Goal: Task Accomplishment & Management: Complete application form

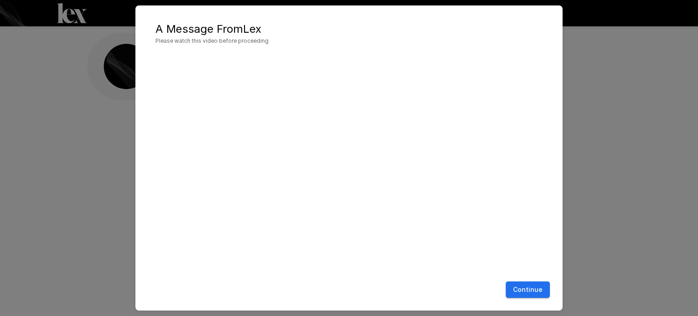
click at [525, 290] on button "Continue" at bounding box center [528, 289] width 44 height 17
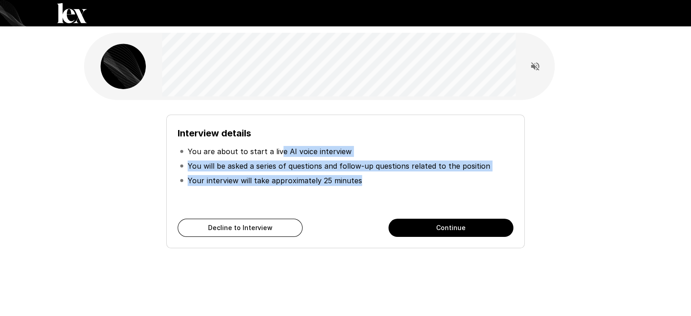
drag, startPoint x: 327, startPoint y: 167, endPoint x: 278, endPoint y: 144, distance: 54.7
click at [278, 144] on ul "You are about to start a live AI voice interview You will be asked a series of …" at bounding box center [345, 165] width 335 height 51
click at [389, 176] on li "Your interview will take approximately 25 minutes" at bounding box center [345, 180] width 335 height 15
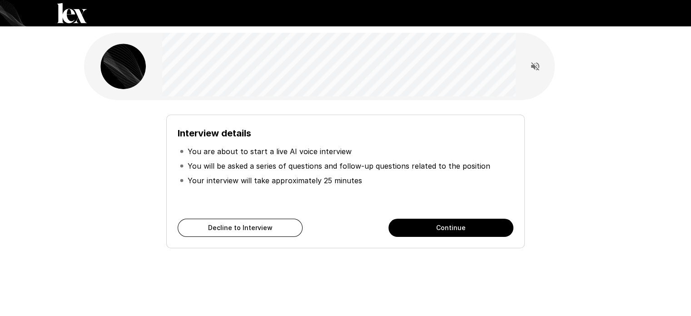
click at [429, 223] on button "Continue" at bounding box center [450, 227] width 125 height 18
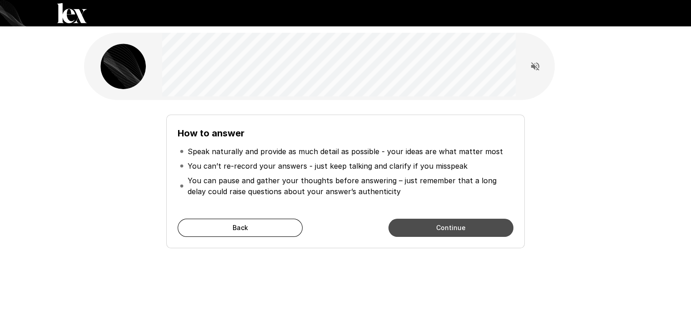
click at [434, 225] on button "Continue" at bounding box center [450, 227] width 125 height 18
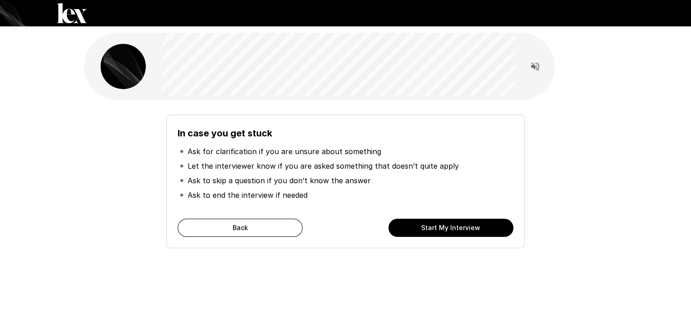
click at [422, 224] on button "Start My Interview" at bounding box center [450, 227] width 125 height 18
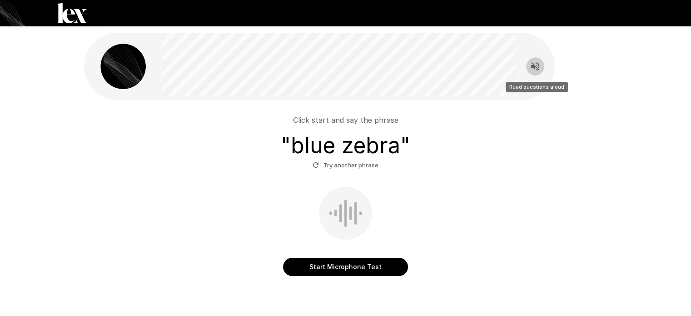
click at [534, 64] on icon "Read questions aloud" at bounding box center [535, 66] width 8 height 8
click at [331, 270] on button "Start Microphone Test" at bounding box center [345, 267] width 125 height 18
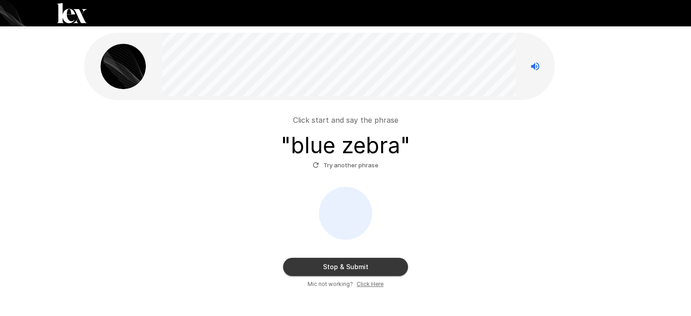
click at [367, 283] on u "Click Here" at bounding box center [370, 283] width 27 height 7
click at [342, 268] on button "Stop & Submit" at bounding box center [345, 267] width 125 height 18
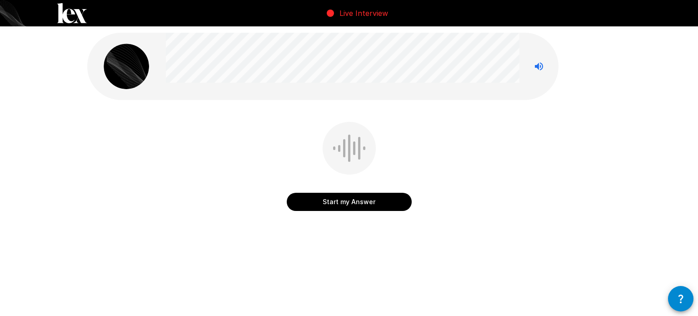
click at [366, 205] on button "Start my Answer" at bounding box center [349, 202] width 125 height 18
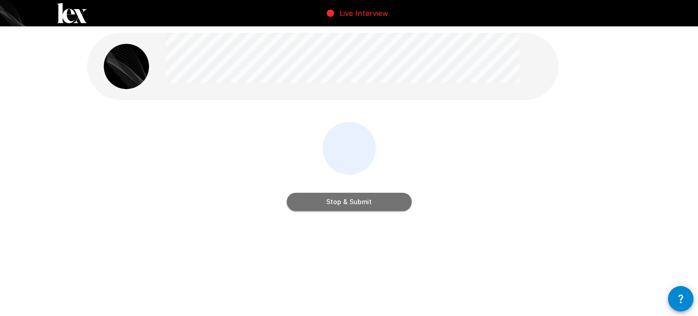
click at [333, 199] on button "Stop & Submit" at bounding box center [349, 202] width 125 height 18
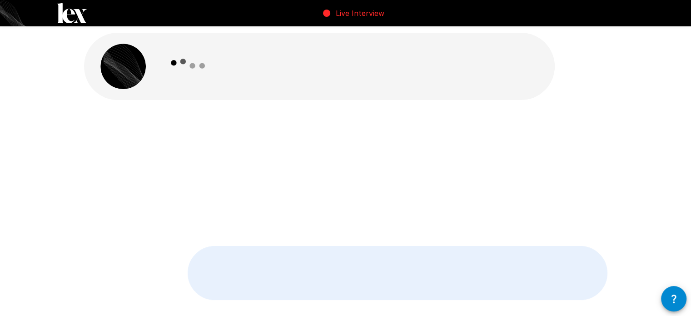
drag, startPoint x: 373, startPoint y: 56, endPoint x: 356, endPoint y: 50, distance: 19.0
click at [356, 50] on div at bounding box center [338, 66] width 353 height 67
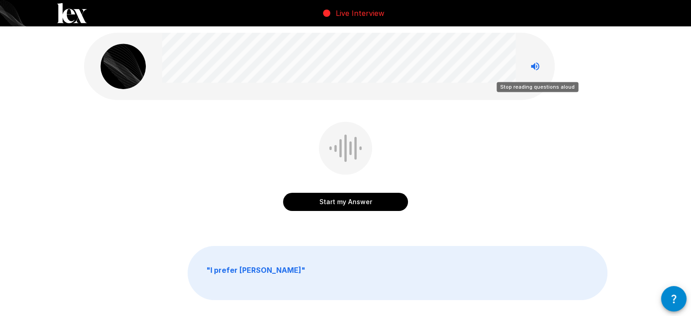
click at [536, 67] on icon "Stop reading questions aloud" at bounding box center [535, 66] width 8 height 8
click at [536, 67] on icon "Read questions aloud" at bounding box center [535, 66] width 8 height 8
click at [360, 15] on p "Live Interview" at bounding box center [360, 13] width 49 height 11
click at [293, 118] on div "Start my Answer Click here to start your answer " I prefer [PERSON_NAME] "" at bounding box center [345, 186] width 545 height 372
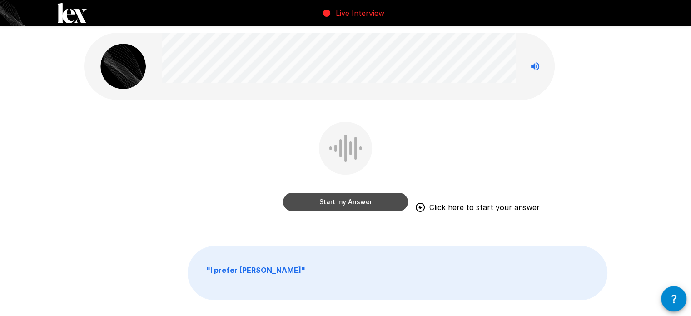
click at [340, 198] on button "Start my Answer" at bounding box center [345, 202] width 125 height 18
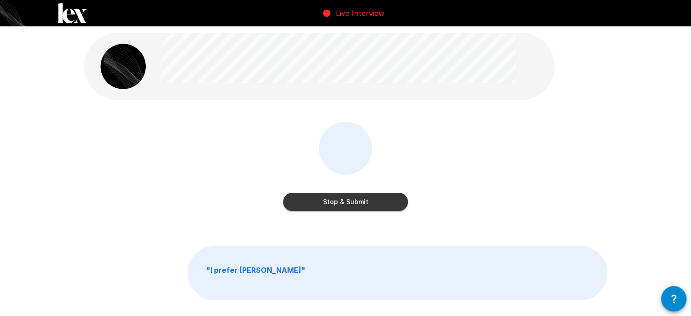
click at [354, 205] on button "Stop & Submit" at bounding box center [345, 202] width 125 height 18
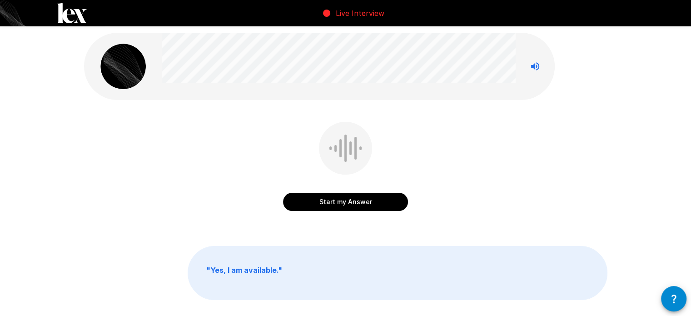
click at [676, 296] on icon "button" at bounding box center [673, 298] width 11 height 11
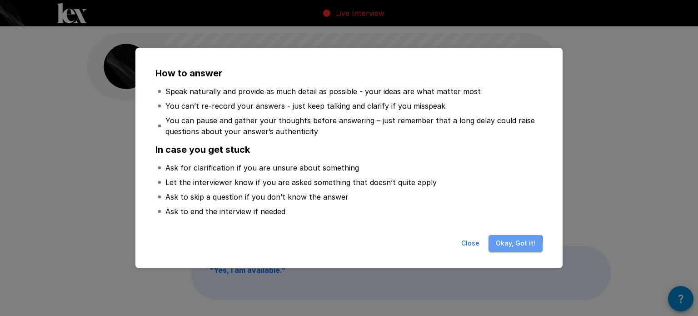
click at [503, 246] on button "Okay, Got it!" at bounding box center [515, 243] width 54 height 17
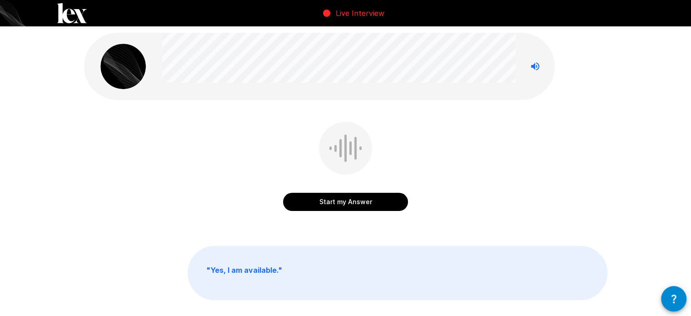
click at [351, 199] on button "Start my Answer" at bounding box center [345, 202] width 125 height 18
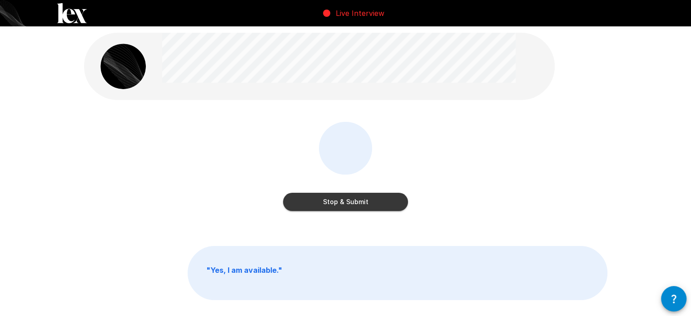
click at [384, 201] on button "Stop & Submit" at bounding box center [345, 202] width 125 height 18
